Goal: Transaction & Acquisition: Download file/media

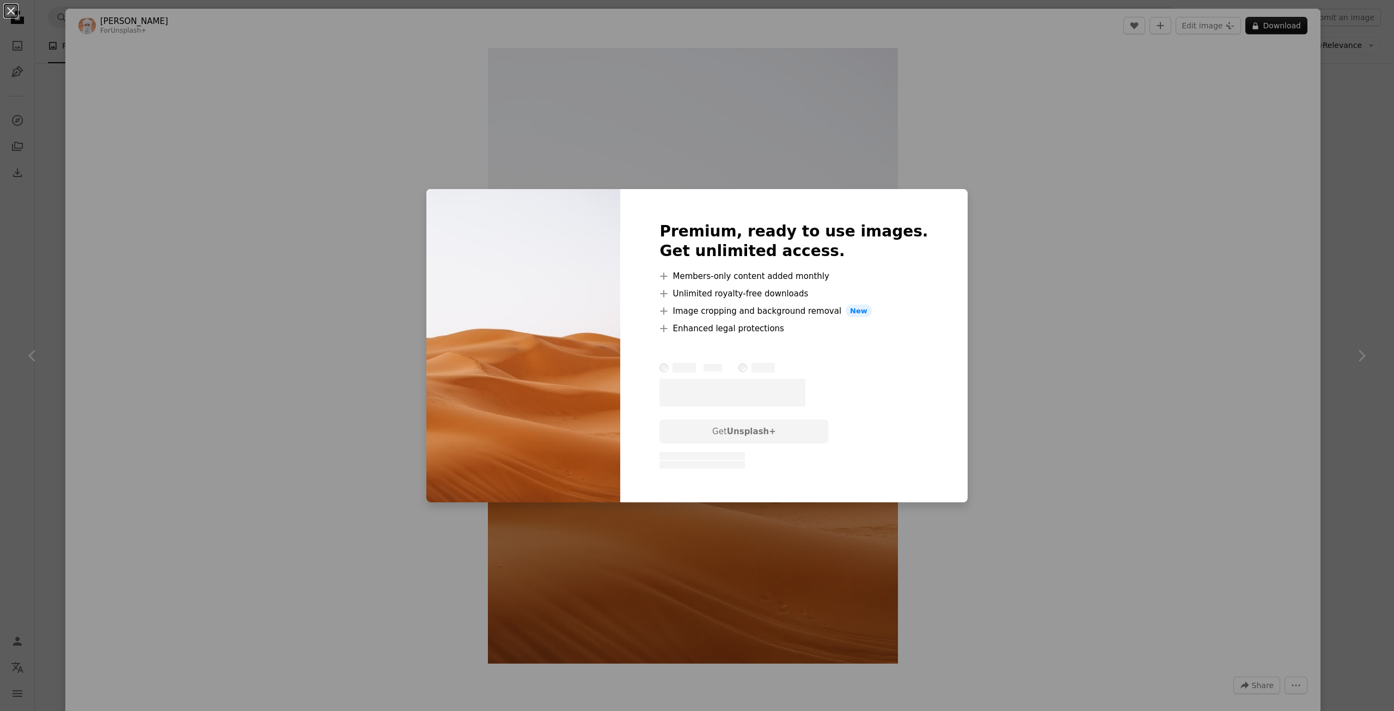
scroll to position [545, 0]
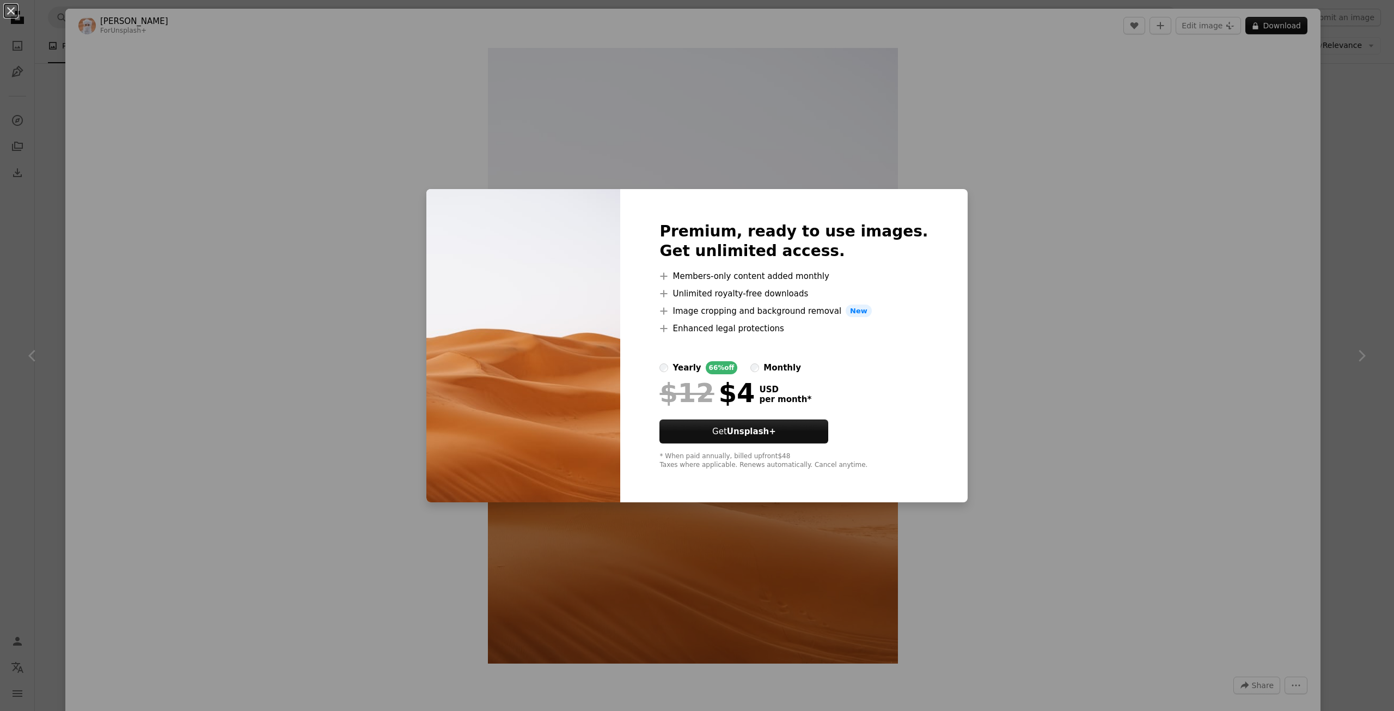
click at [1021, 200] on div "An X shape Premium, ready to use images. Get unlimited access. A plus sign Memb…" at bounding box center [697, 355] width 1394 height 711
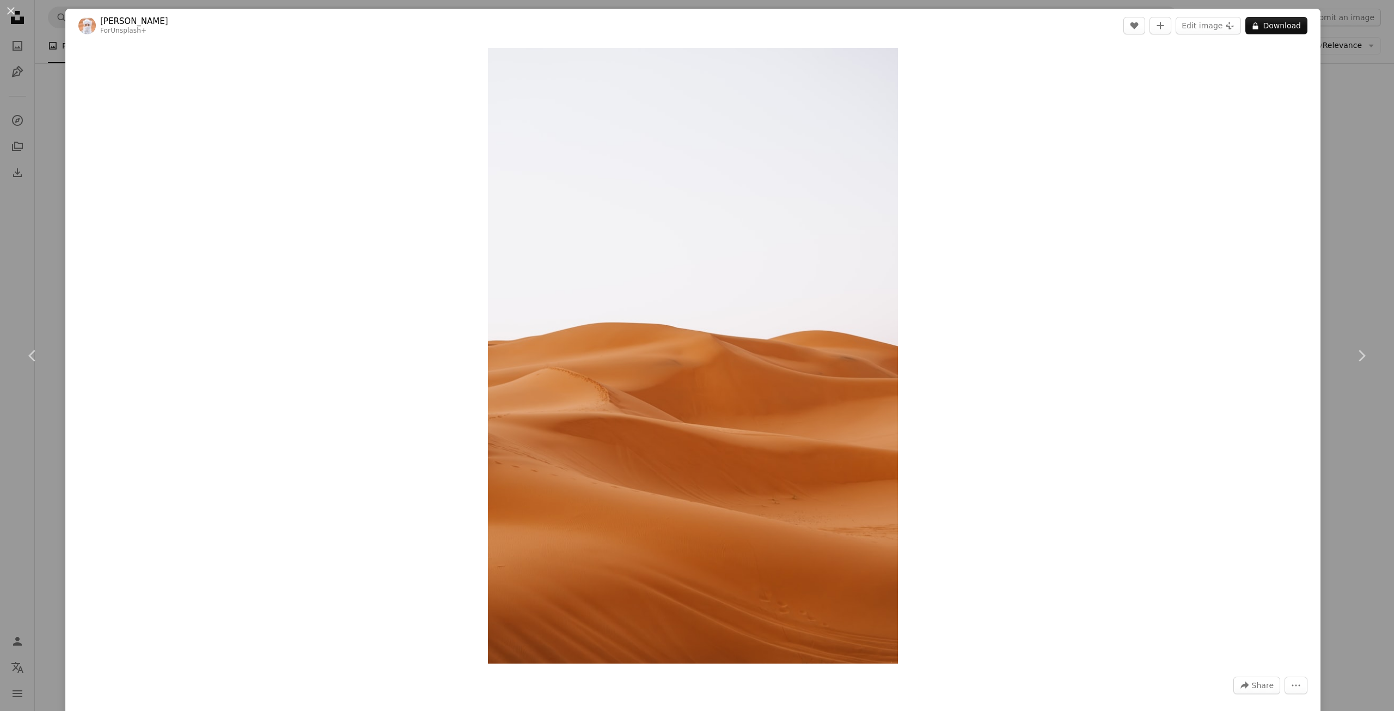
click at [1353, 121] on div "An X shape Chevron left Chevron right Ahmed For Unsplash+ A heart A plus sign E…" at bounding box center [697, 355] width 1394 height 711
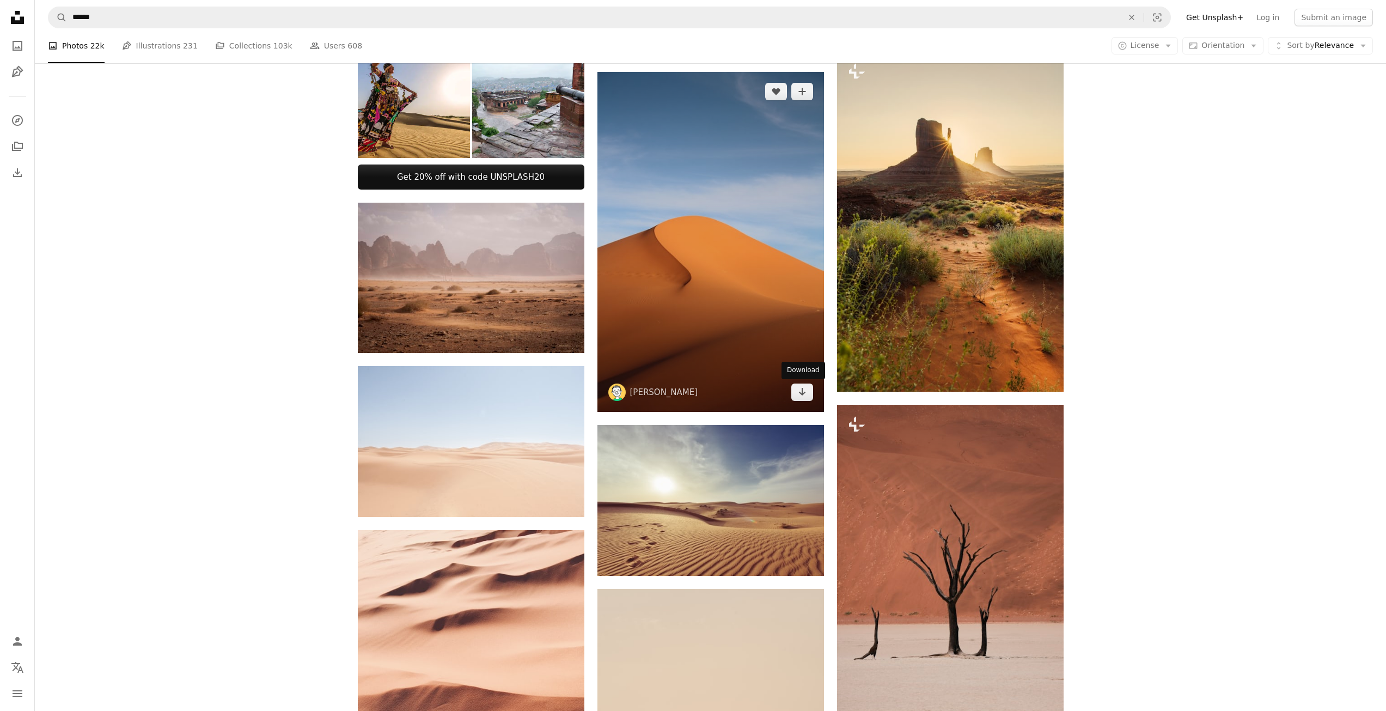
scroll to position [363, 0]
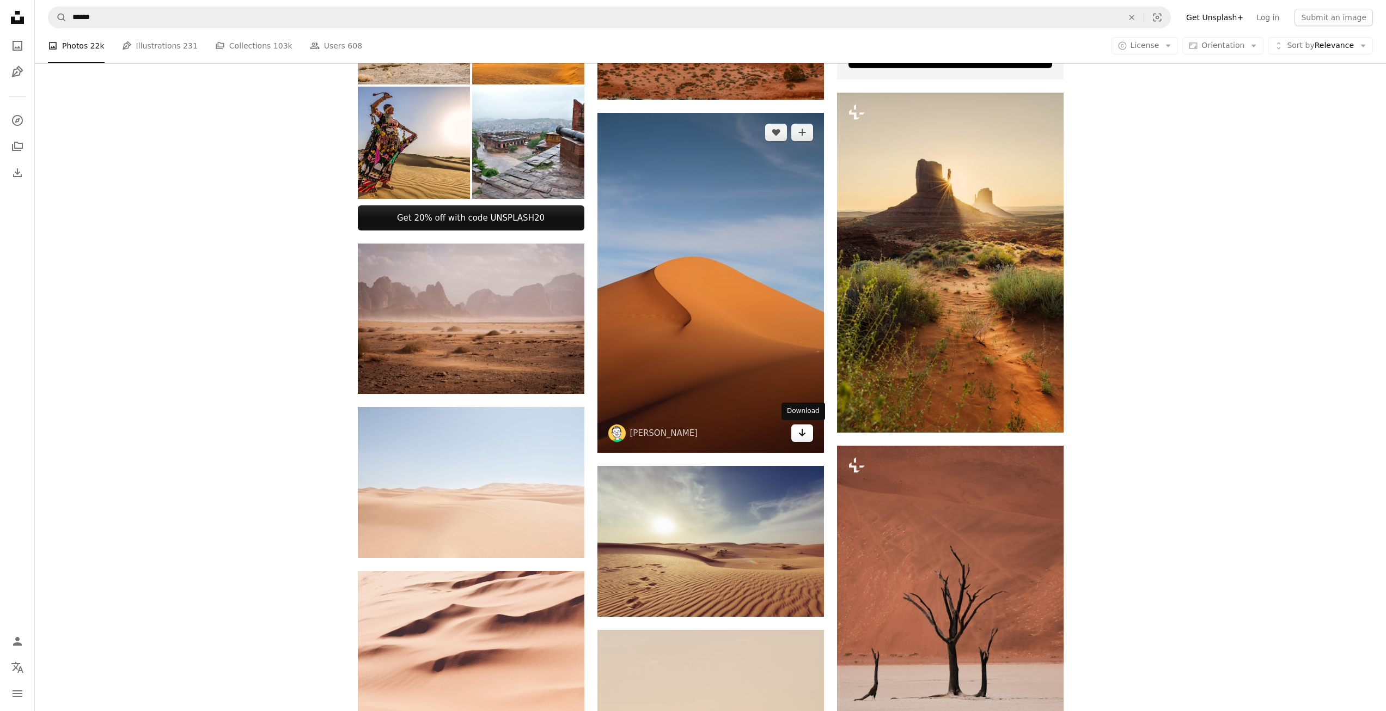
click at [806, 430] on icon "Arrow pointing down" at bounding box center [802, 432] width 9 height 13
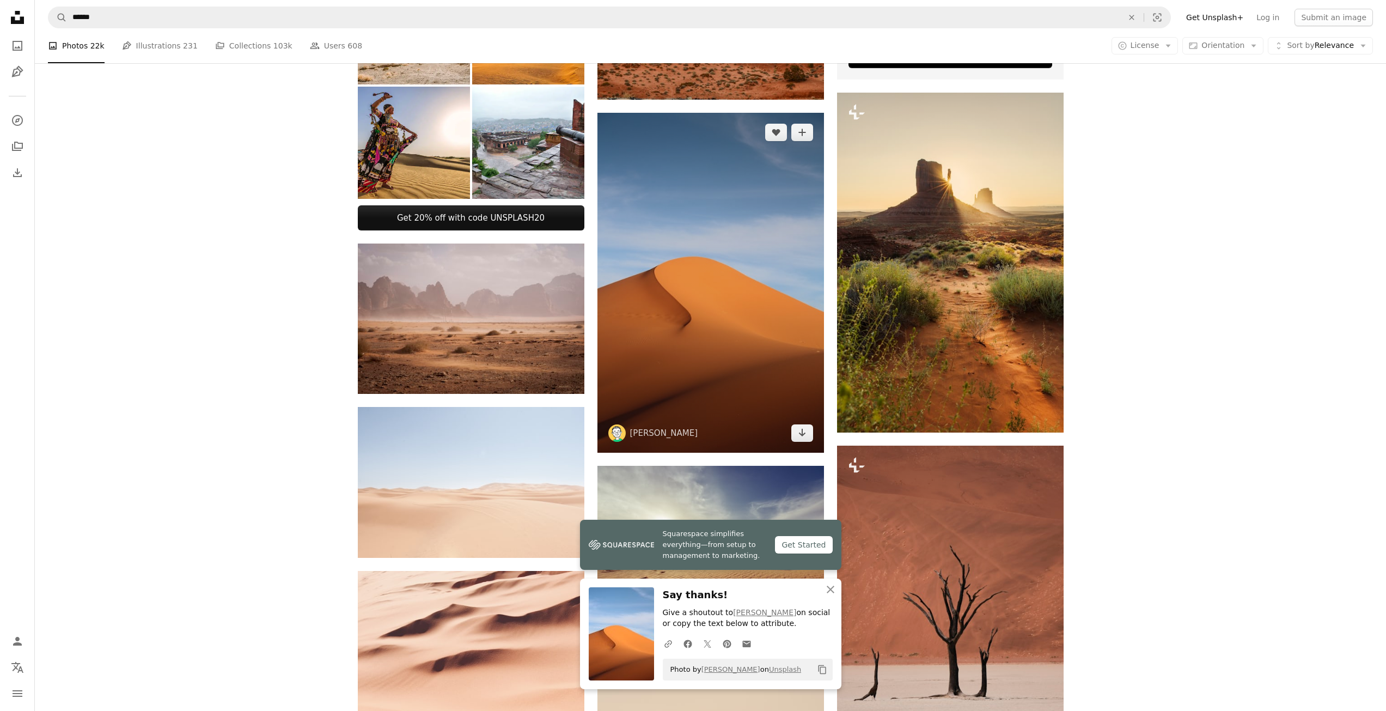
click at [812, 442] on div "Arrow pointing down" at bounding box center [802, 432] width 22 height 17
click at [804, 437] on icon "Arrow pointing down" at bounding box center [802, 432] width 9 height 13
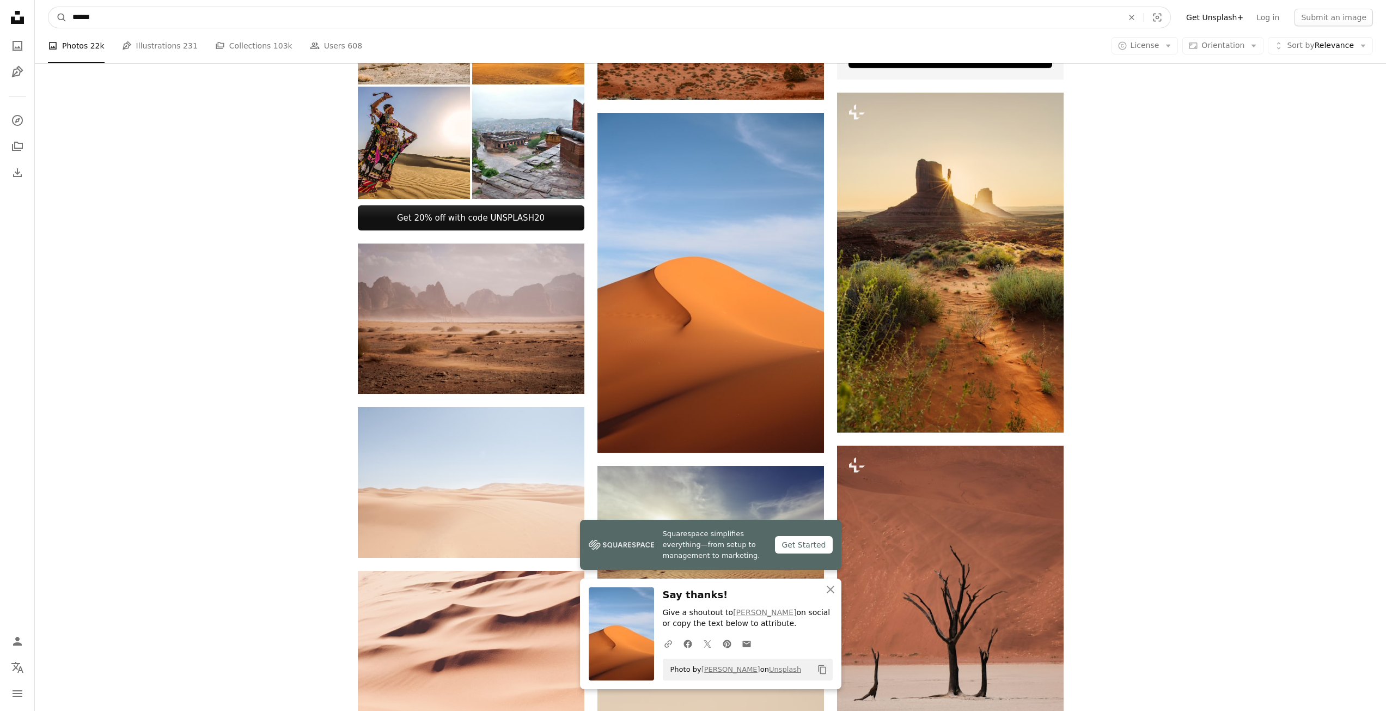
drag, startPoint x: 61, startPoint y: 16, endPoint x: 28, endPoint y: 16, distance: 33.2
type input "**********"
click button "A magnifying glass" at bounding box center [57, 17] width 19 height 21
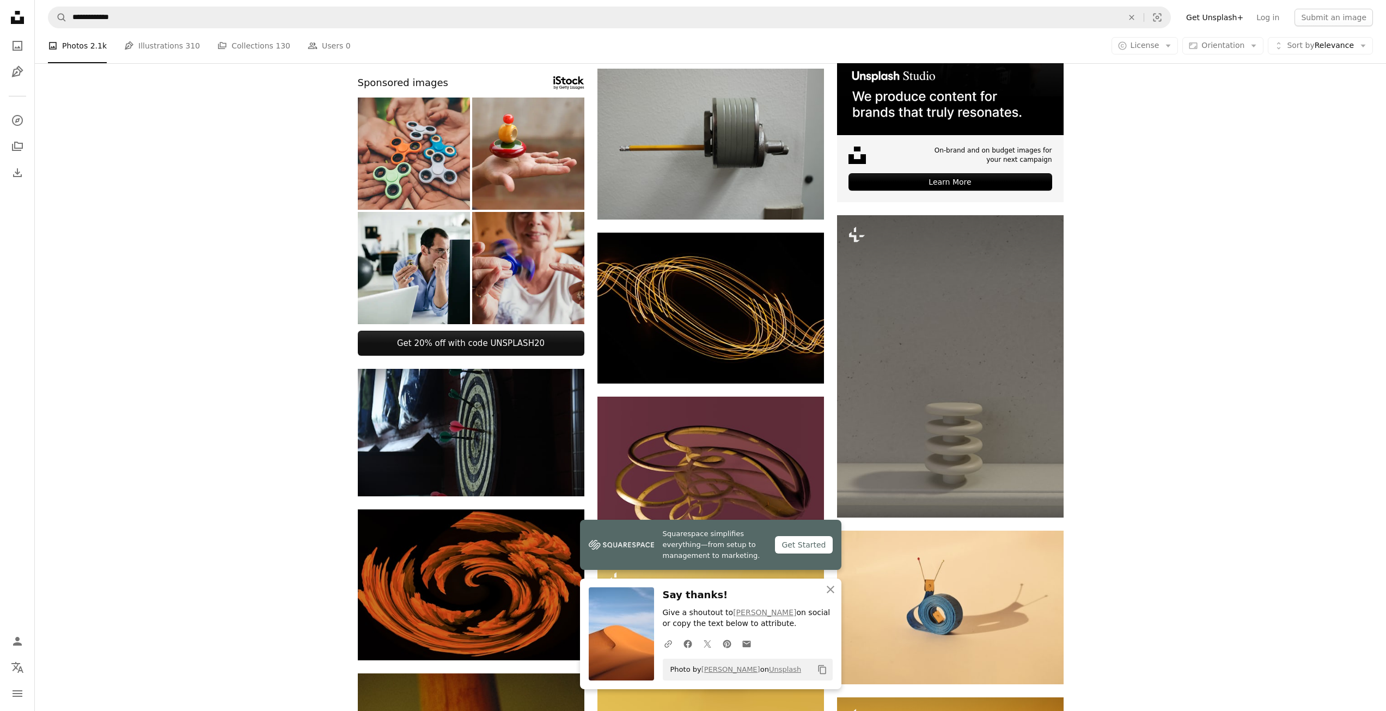
scroll to position [363, 0]
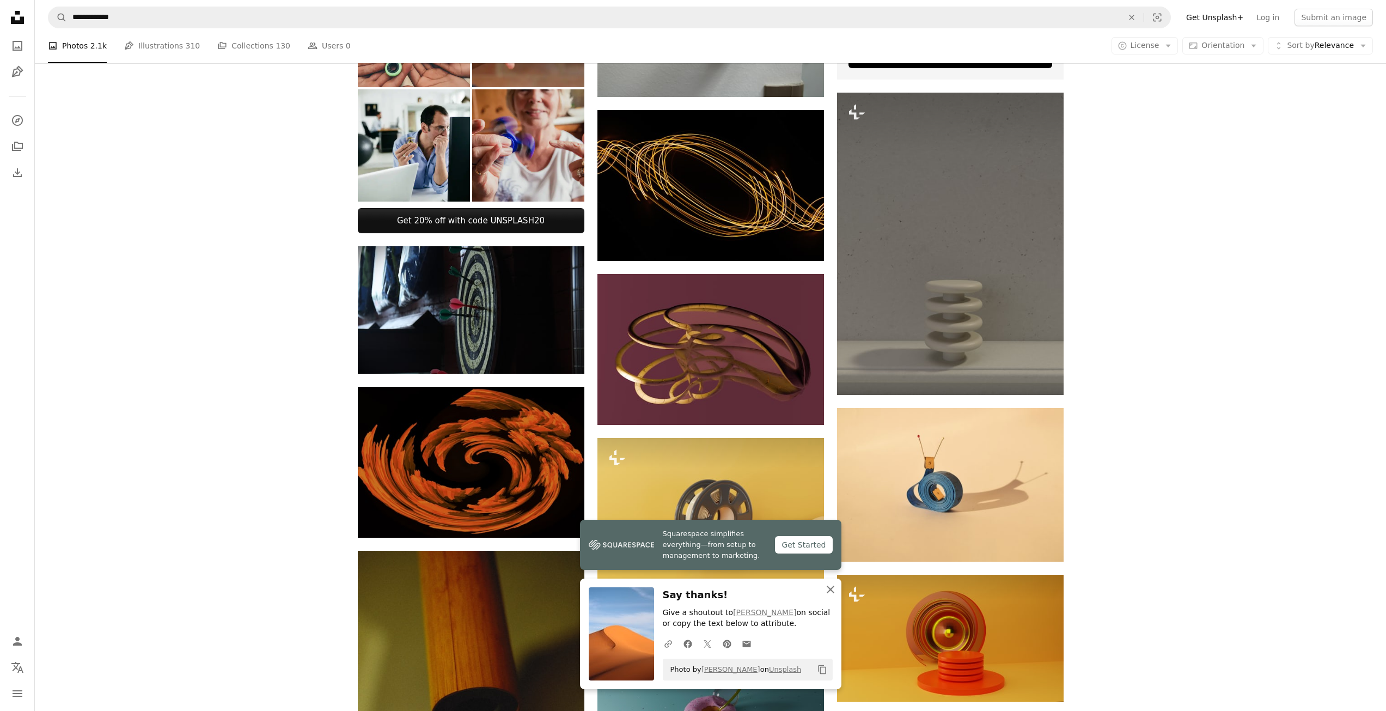
click at [834, 587] on icon "An X shape" at bounding box center [830, 589] width 13 height 13
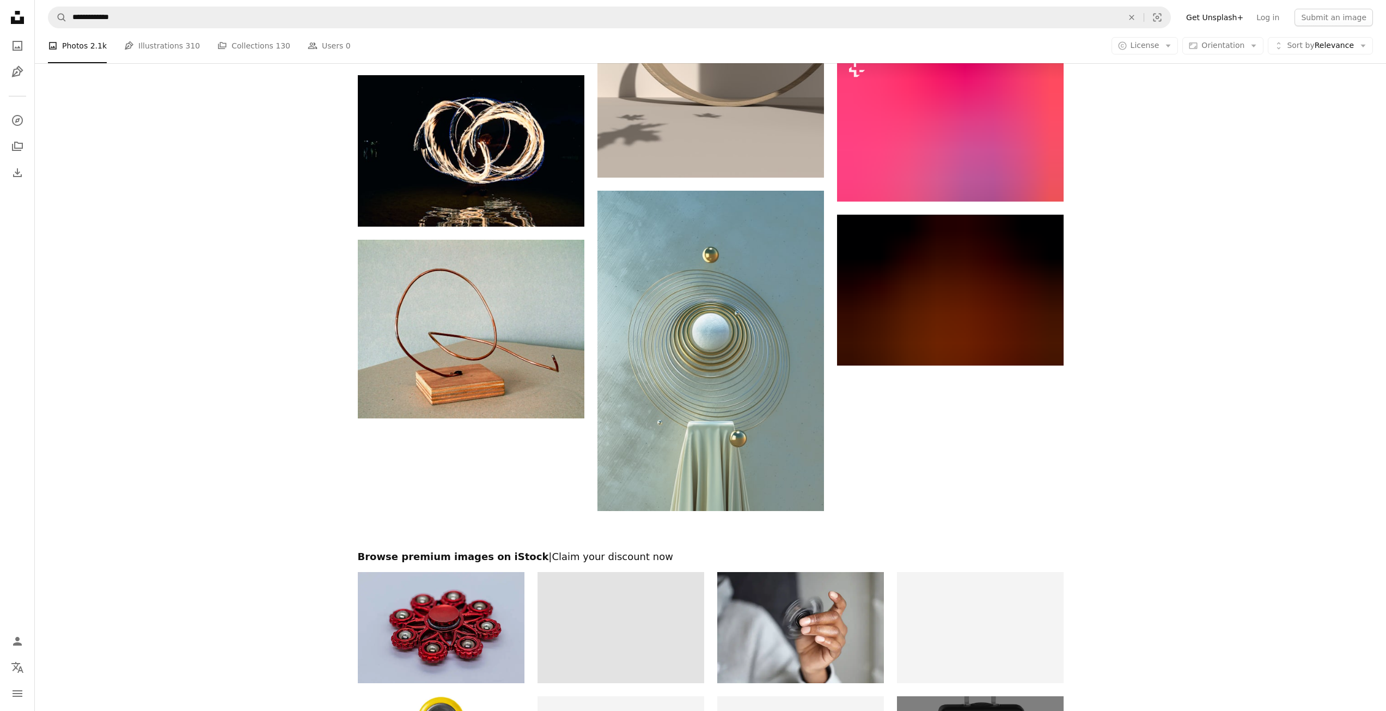
scroll to position [1492, 0]
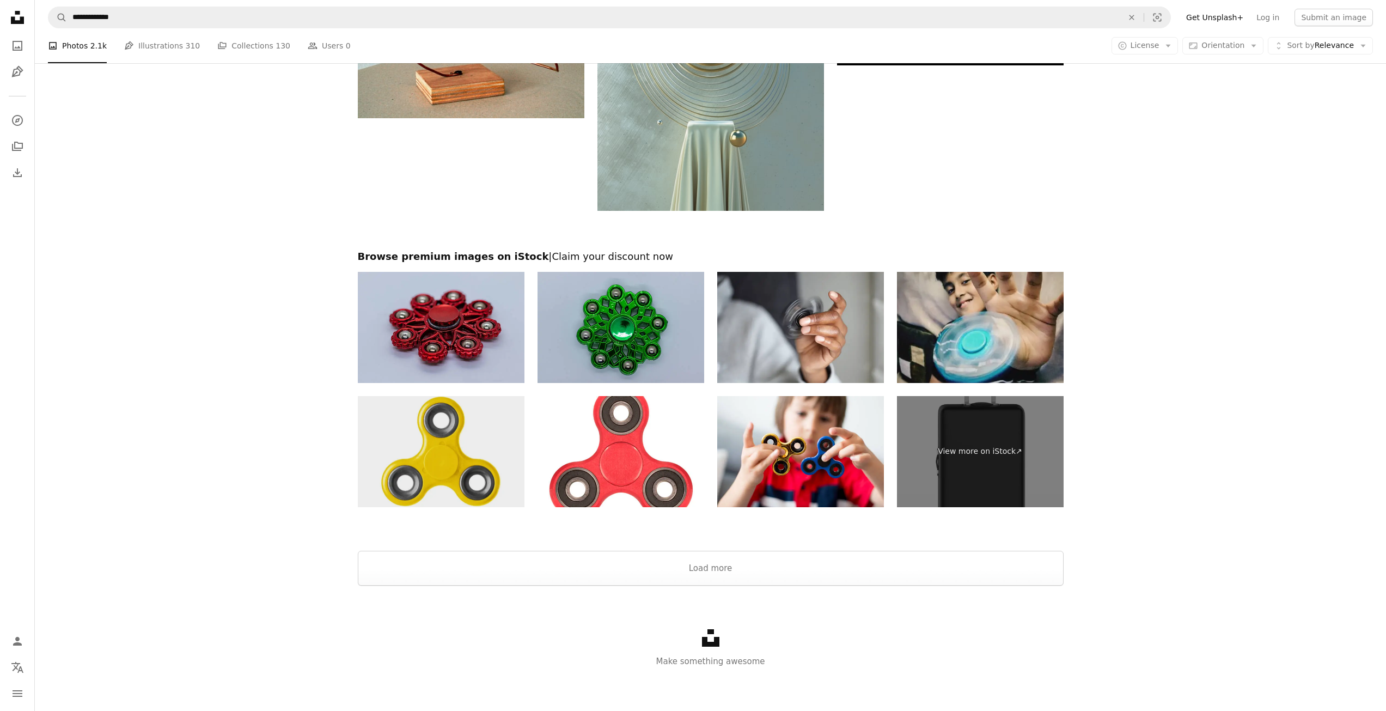
click at [473, 457] on img at bounding box center [441, 451] width 167 height 111
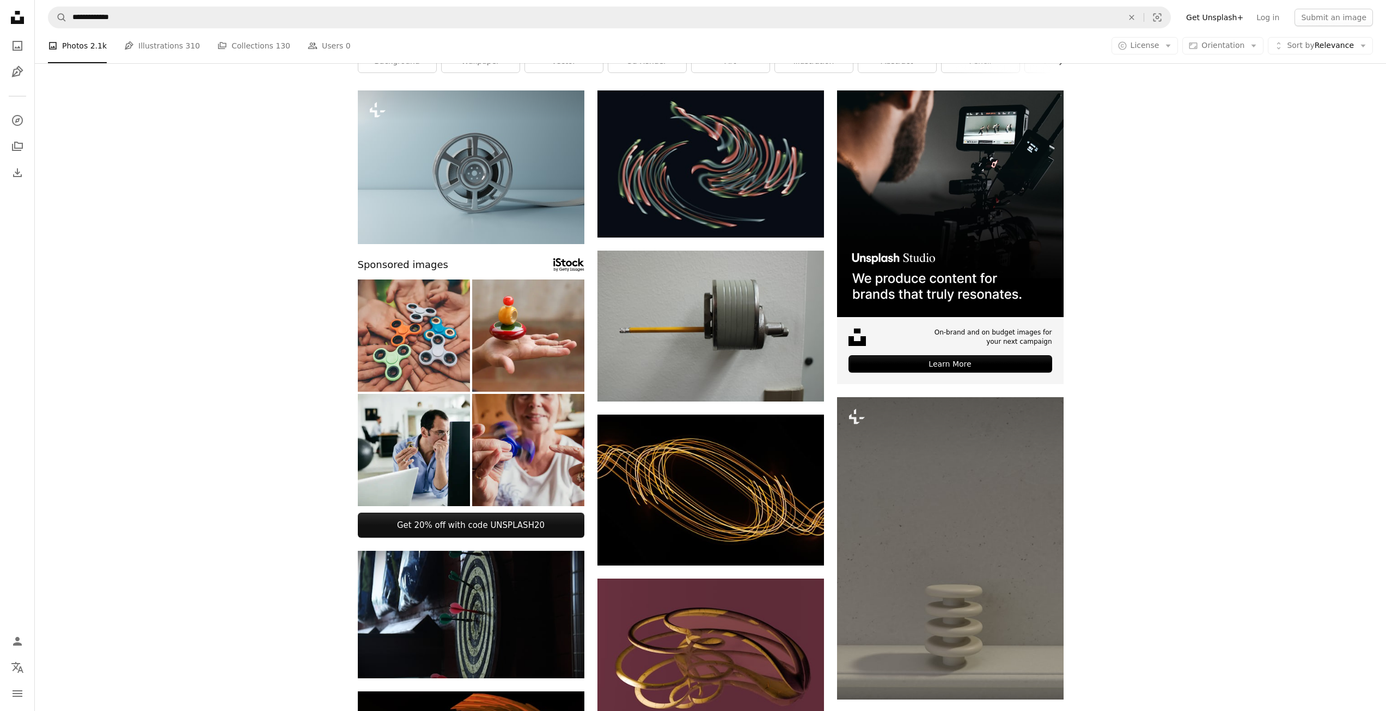
scroll to position [0, 0]
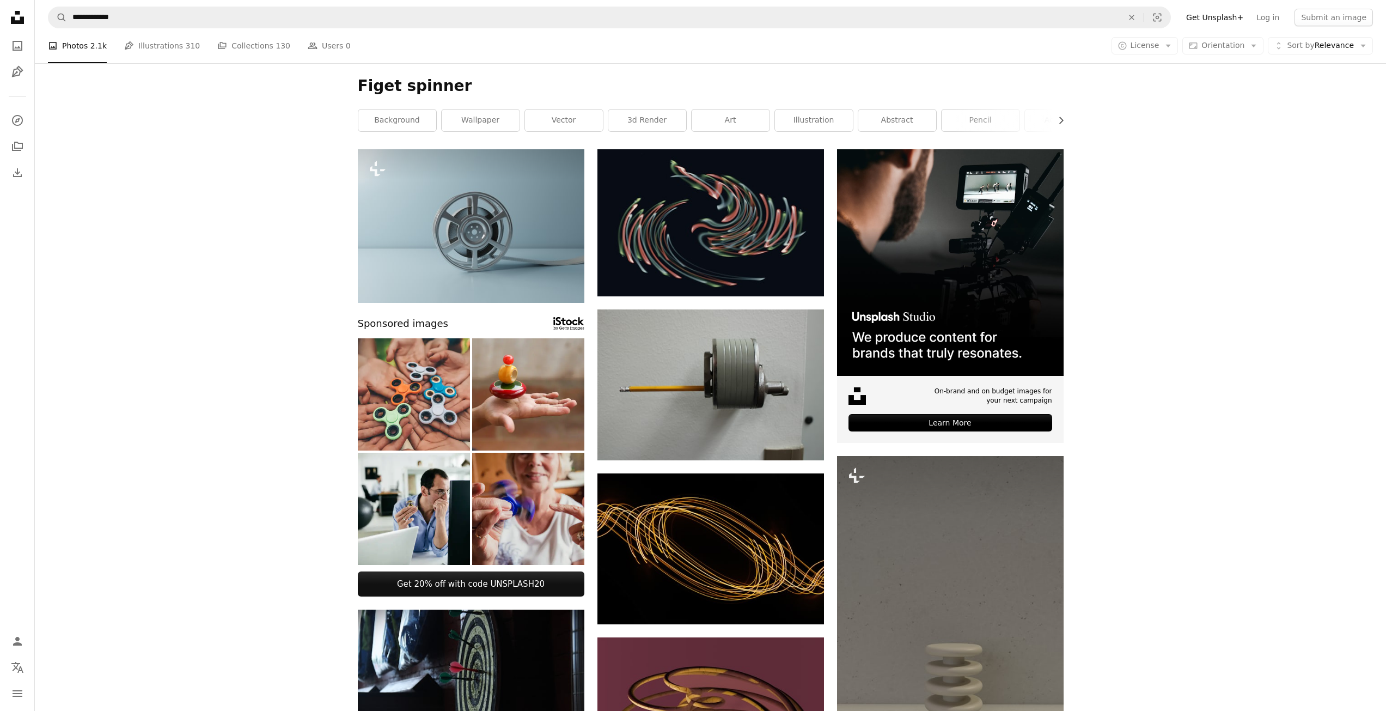
click at [360, 41] on div "A photo Photos 2.1k Pen Tool Illustrations 310 A stack of folders Collections 1…" at bounding box center [710, 45] width 1325 height 35
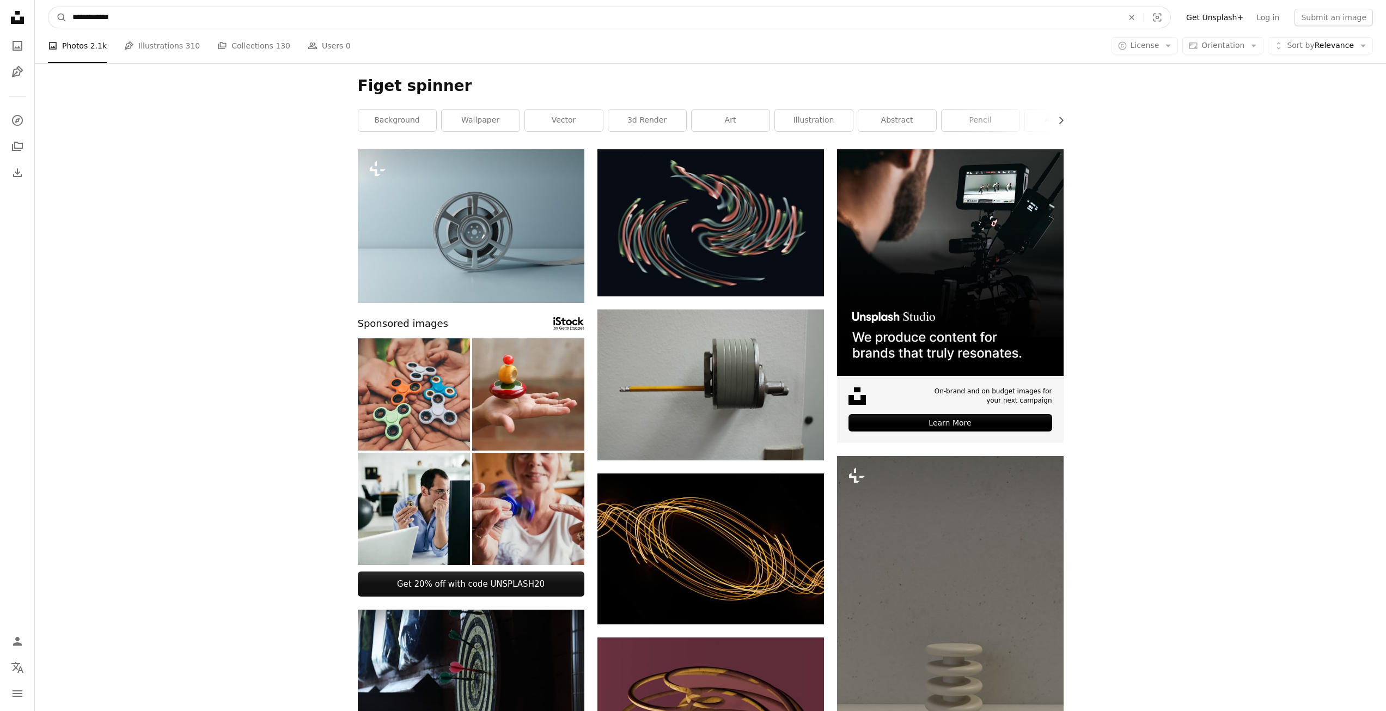
drag, startPoint x: 124, startPoint y: 16, endPoint x: -24, endPoint y: 96, distance: 167.9
paste input "Find visuals sitewide"
type input "**********"
click button "A magnifying glass" at bounding box center [57, 17] width 19 height 21
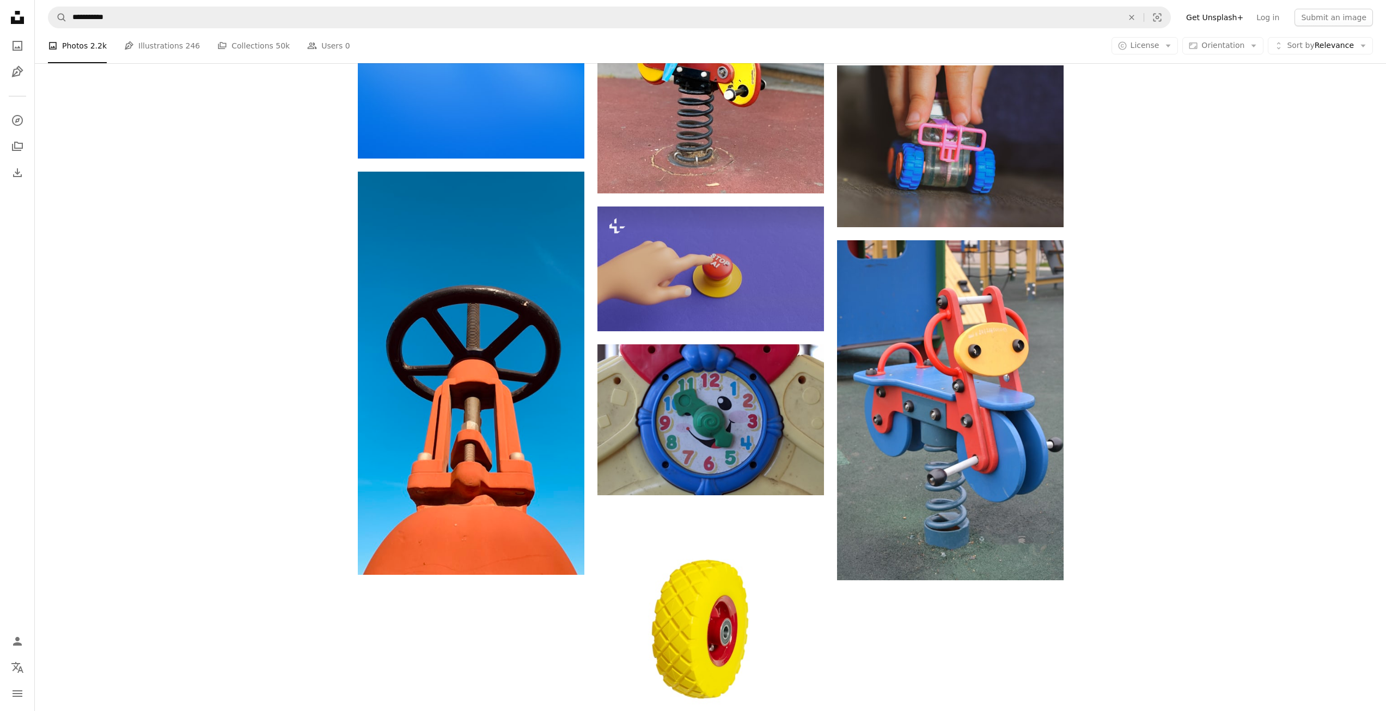
scroll to position [908, 0]
